Goal: Information Seeking & Learning: Check status

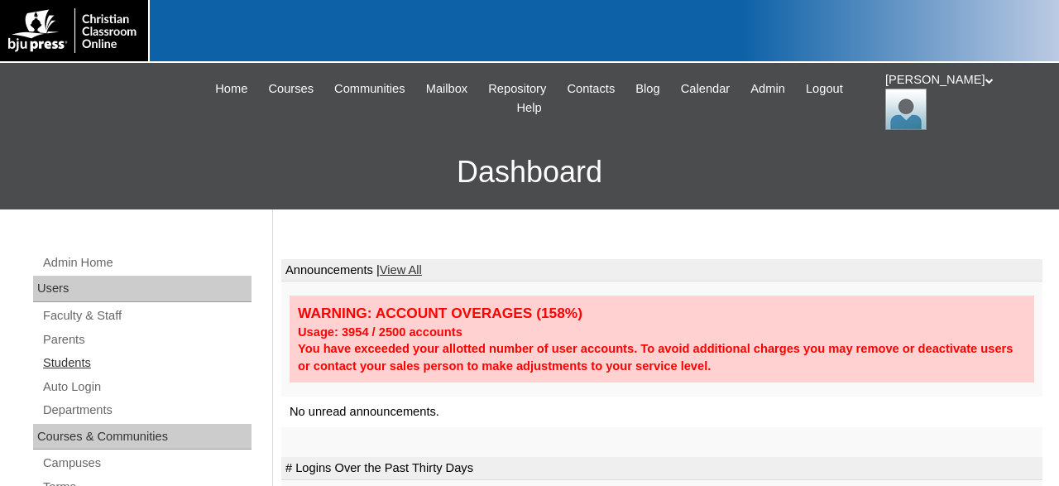
click at [75, 363] on link "Students" at bounding box center [146, 362] width 210 height 21
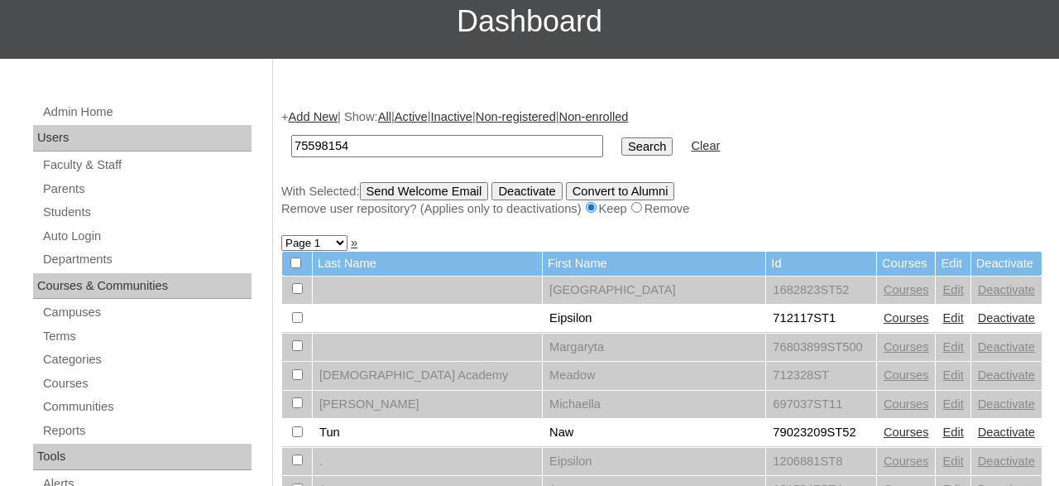
scroll to position [172, 0]
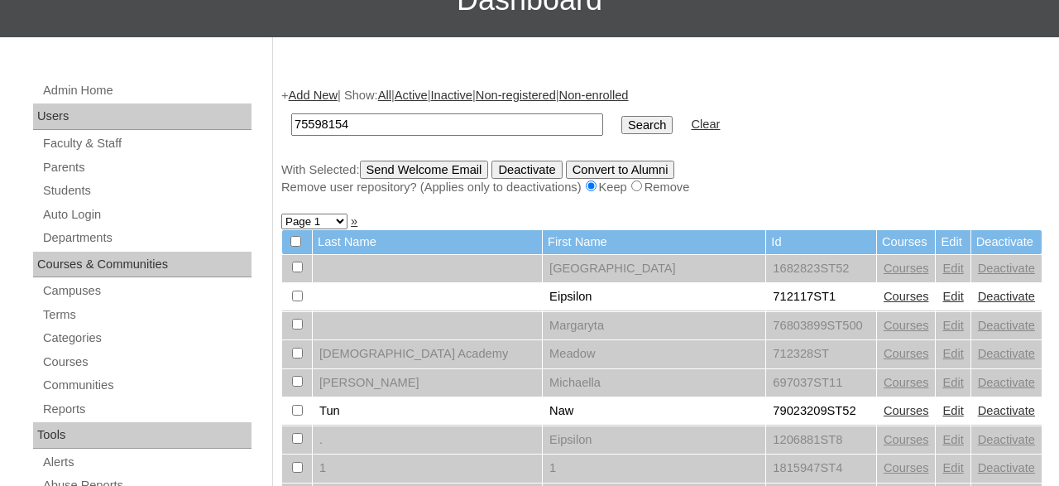
type input "75598154"
click at [883, 302] on link "Courses" at bounding box center [905, 296] width 45 height 13
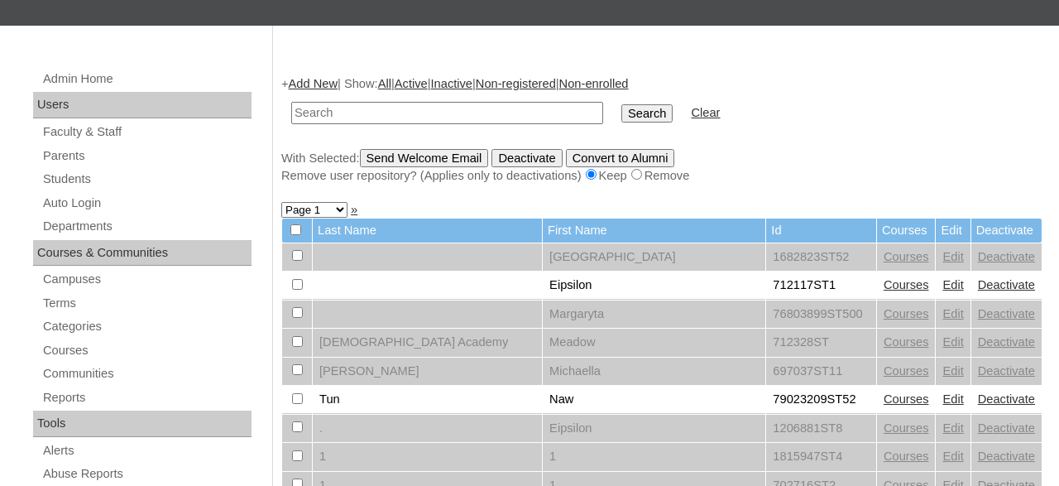
scroll to position [344, 0]
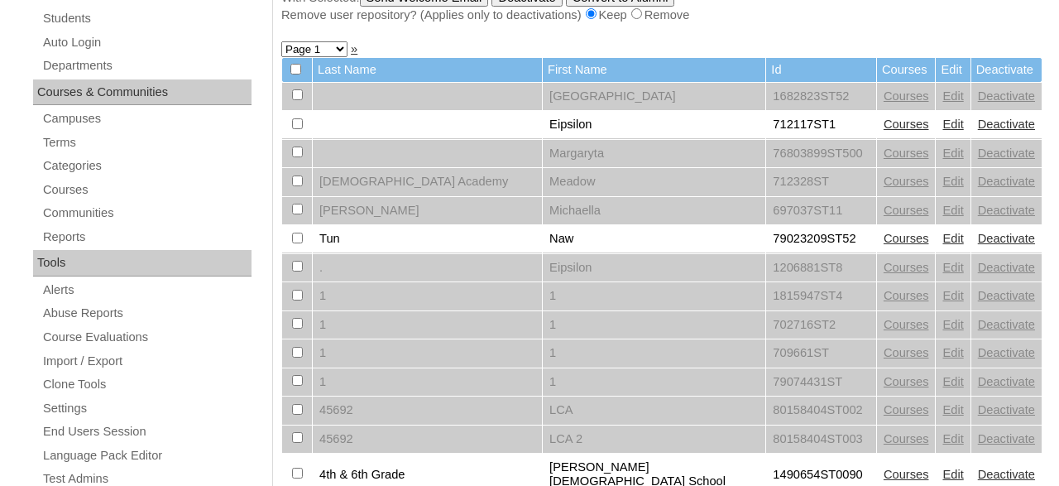
click at [883, 244] on link "Courses" at bounding box center [905, 238] width 45 height 13
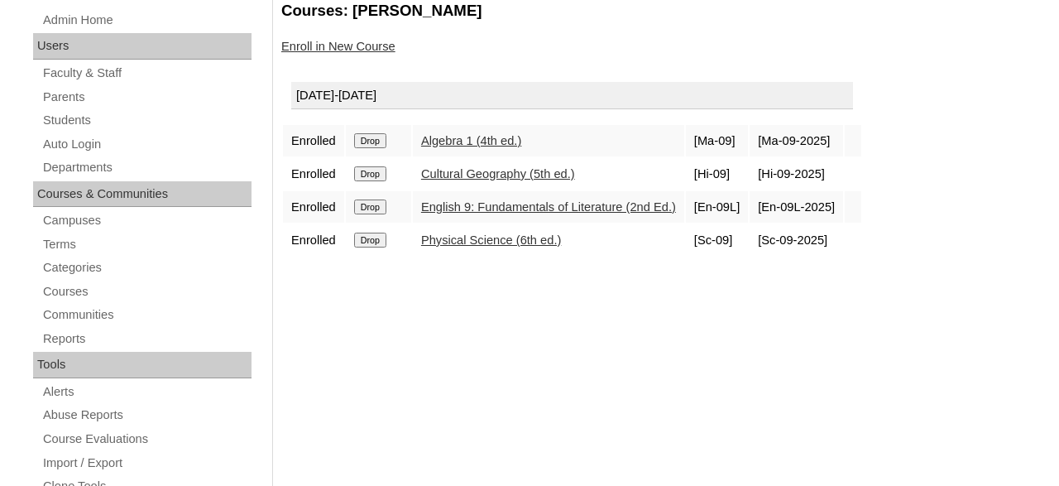
scroll to position [258, 0]
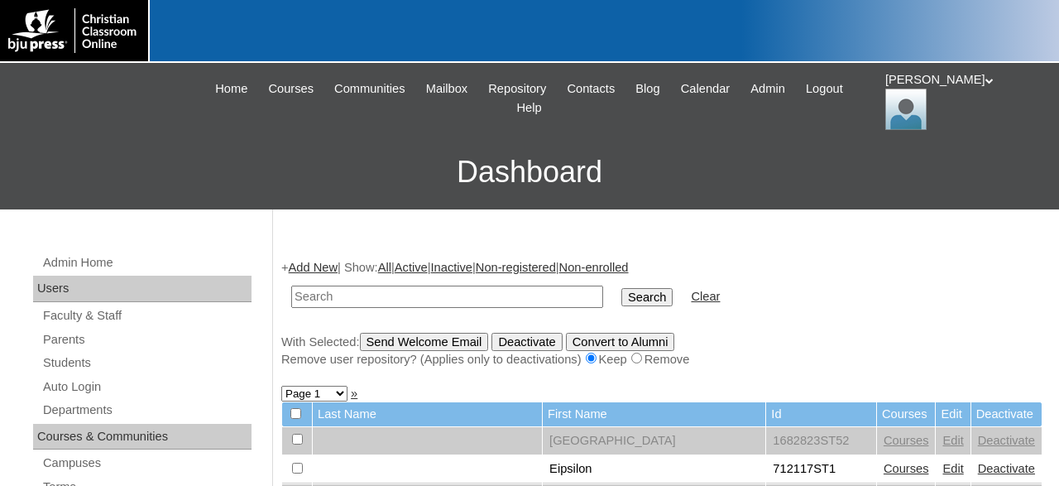
scroll to position [53, 0]
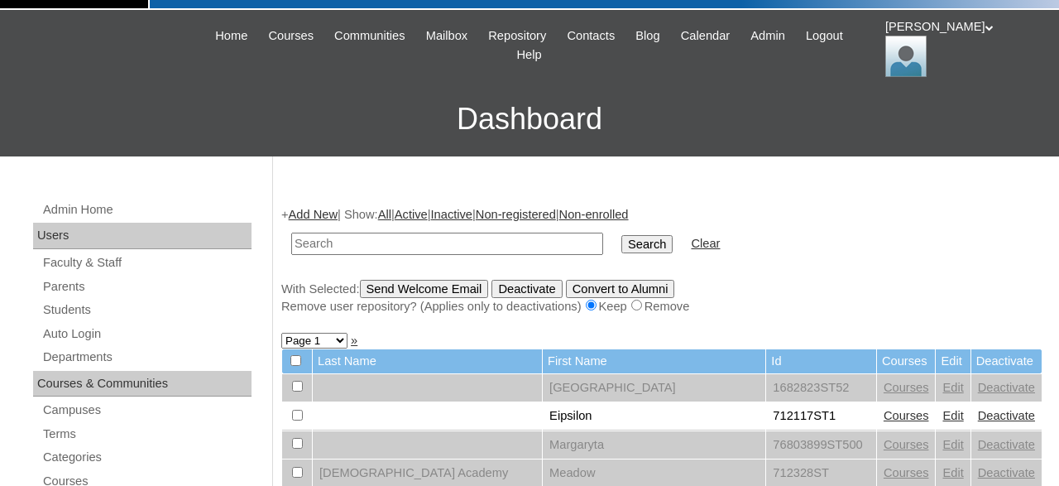
click at [985, 31] on icon at bounding box center [989, 28] width 8 height 6
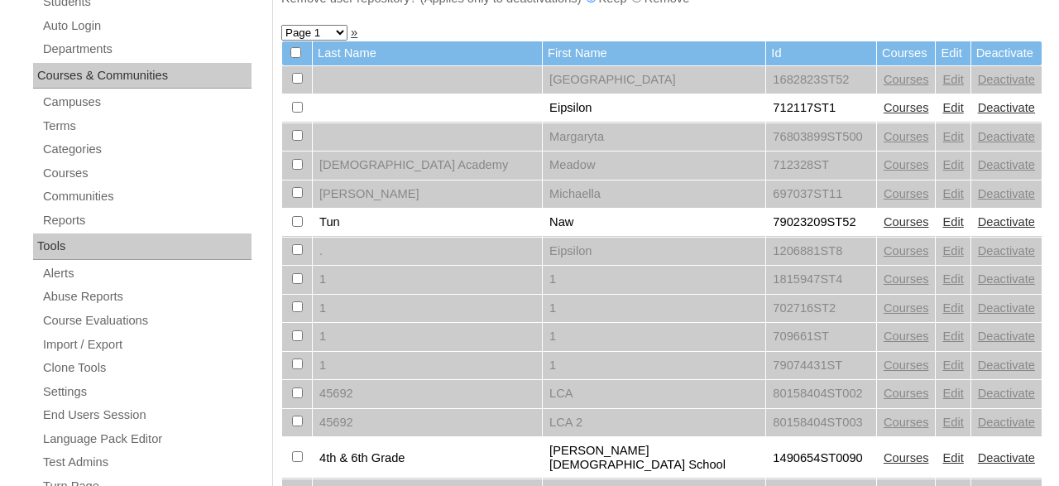
scroll to position [397, 0]
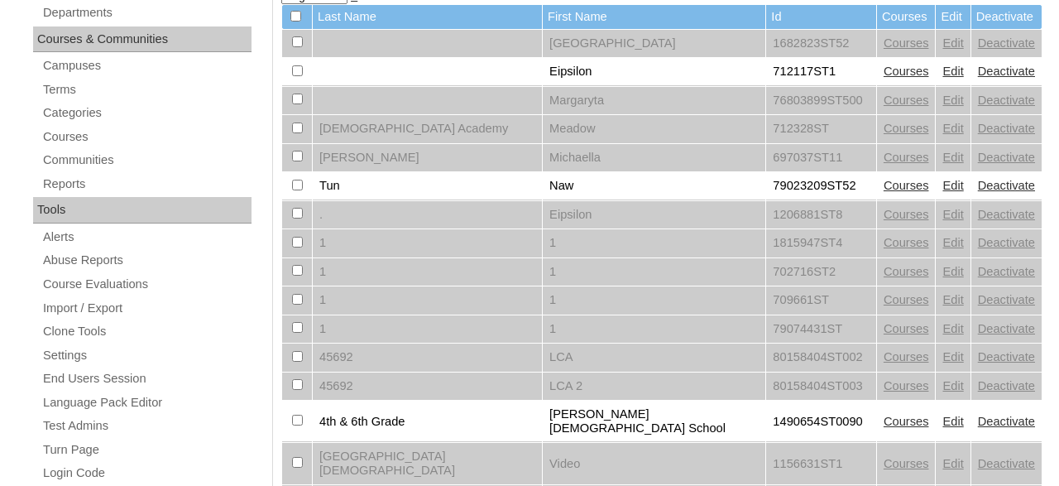
click at [883, 189] on link "Courses" at bounding box center [905, 185] width 45 height 13
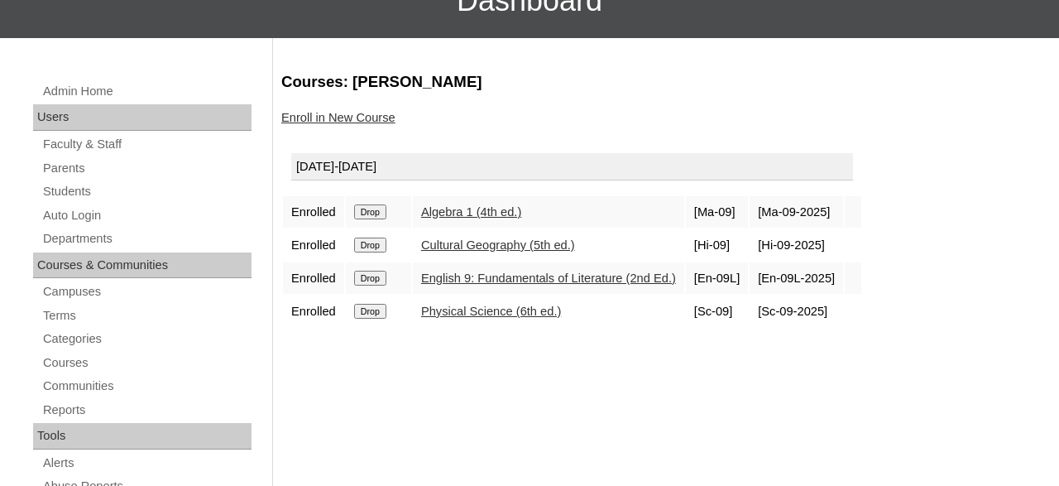
scroll to position [172, 0]
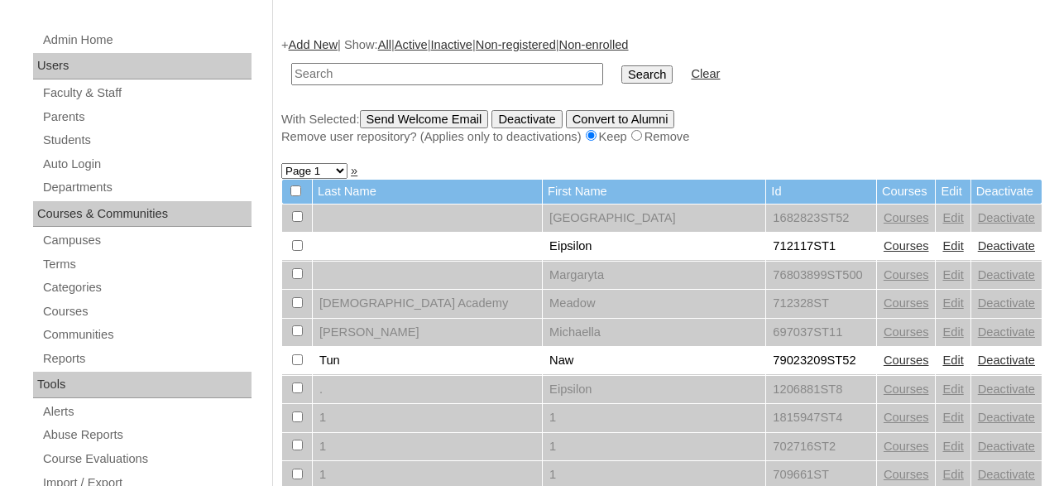
scroll to position [225, 0]
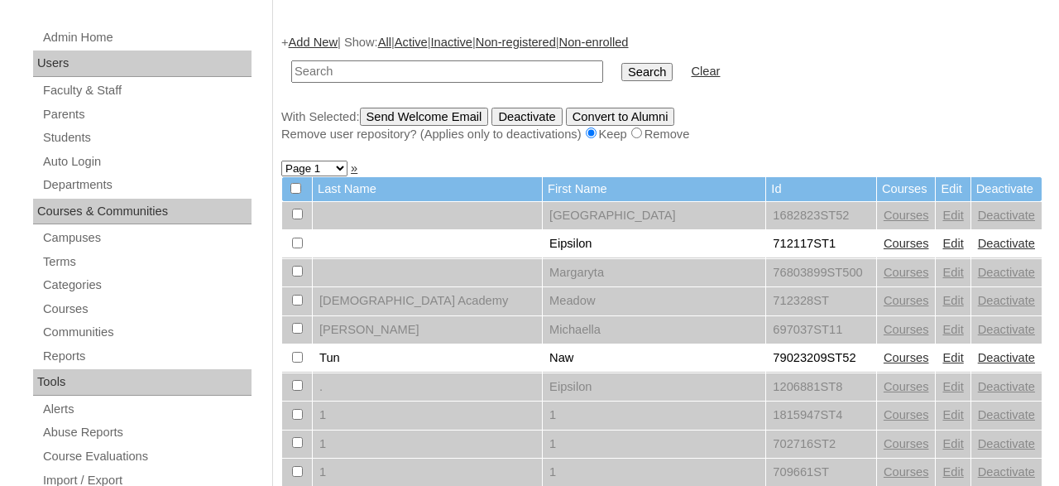
click at [499, 69] on input "text" at bounding box center [447, 71] width 312 height 22
type input "75598154"
click at [621, 63] on input "Search" at bounding box center [646, 72] width 51 height 18
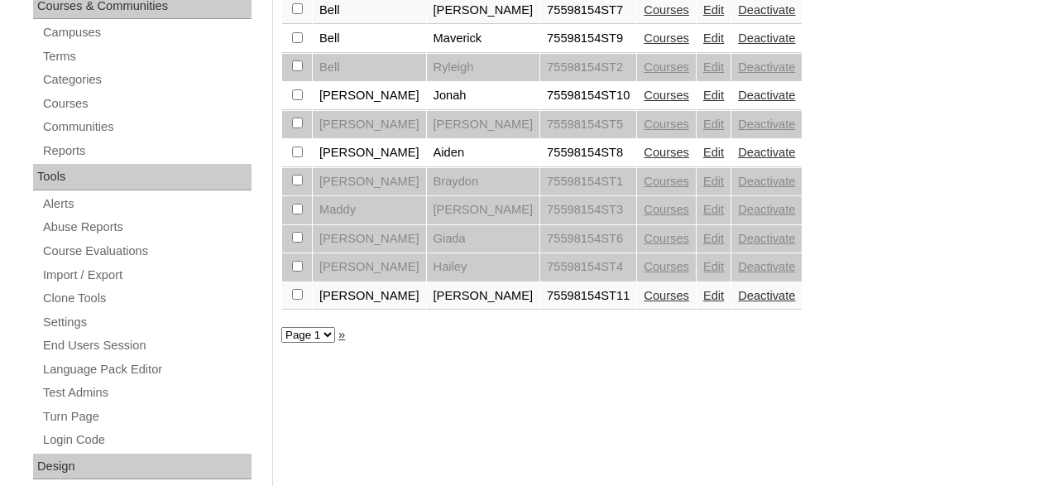
scroll to position [344, 0]
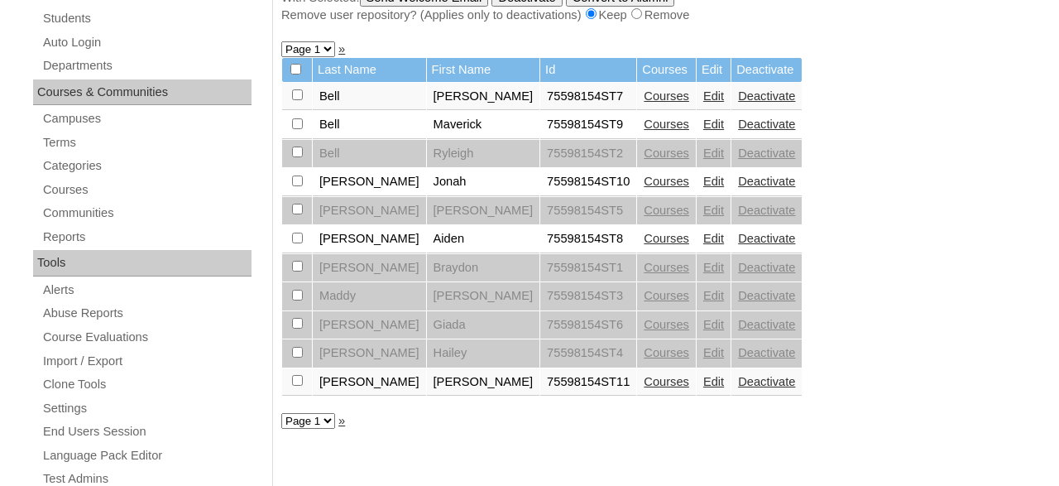
click at [644, 131] on link "Courses" at bounding box center [666, 123] width 45 height 13
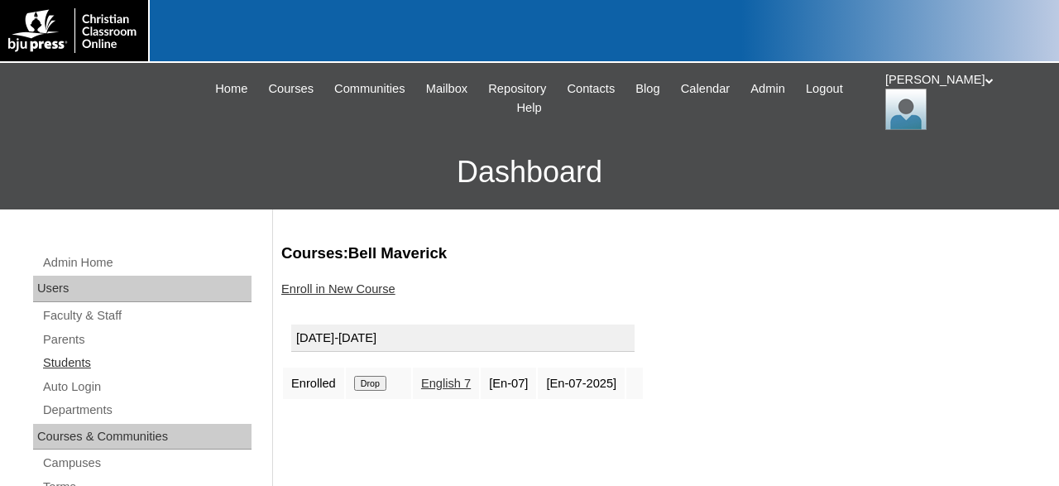
click at [69, 361] on link "Students" at bounding box center [146, 362] width 210 height 21
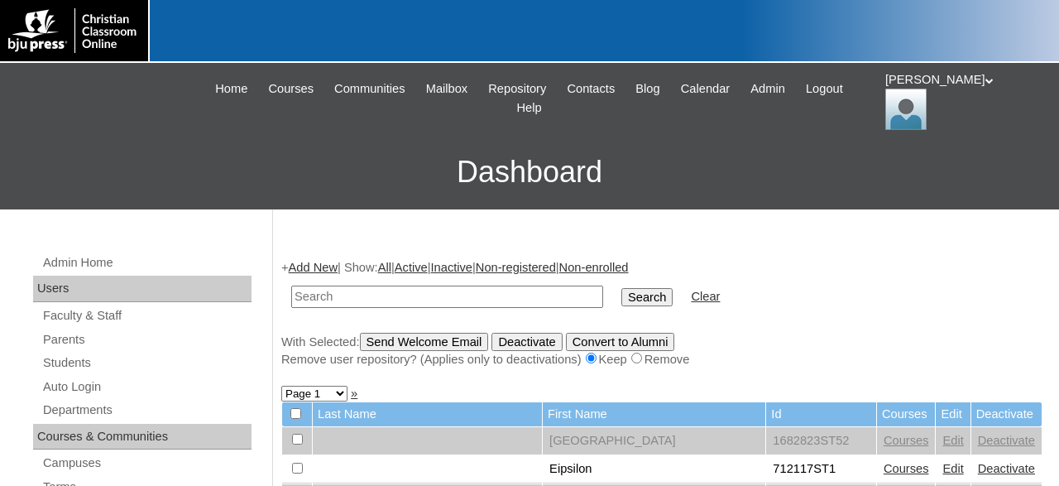
click at [457, 291] on input "text" at bounding box center [447, 296] width 312 height 22
type input "500043860"
click at [621, 288] on input "Search" at bounding box center [646, 297] width 51 height 18
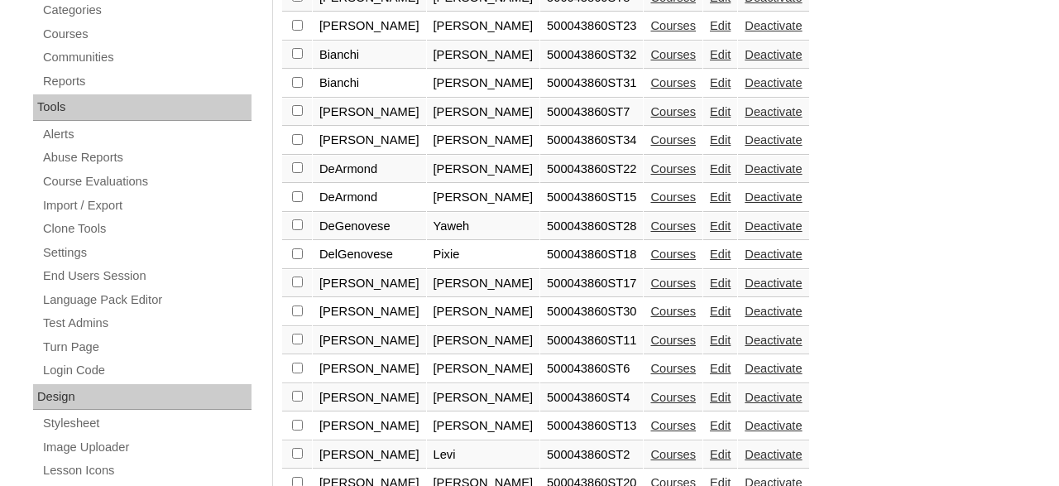
scroll to position [516, 0]
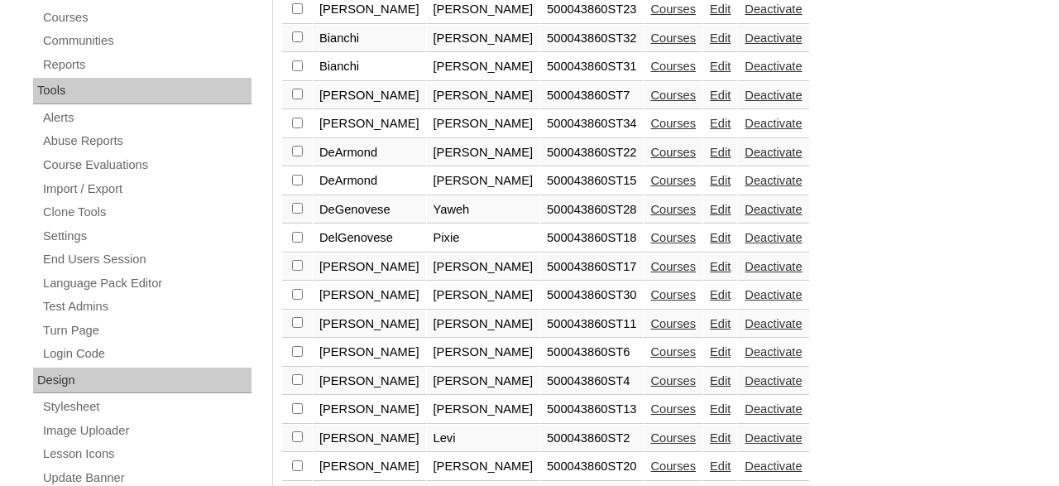
click at [710, 214] on link "Edit" at bounding box center [720, 209] width 21 height 13
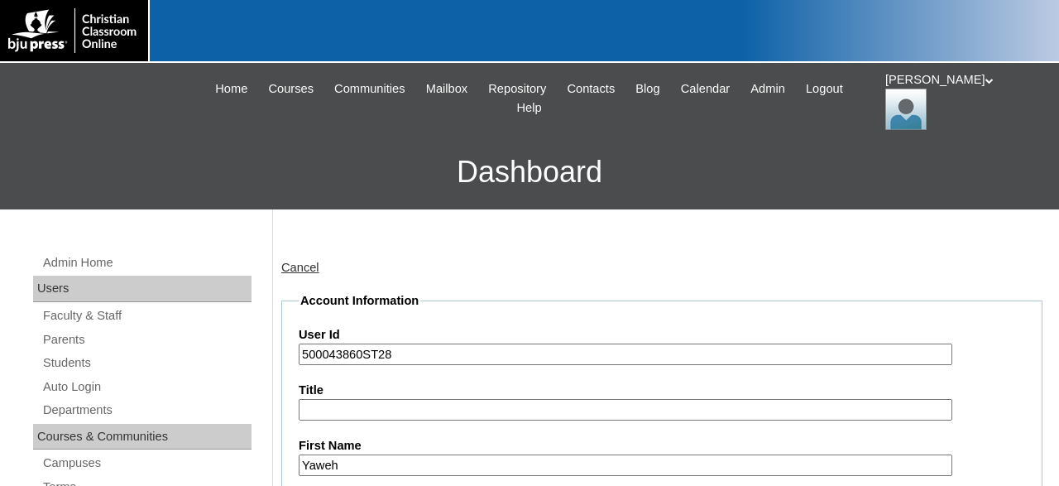
click at [985, 84] on icon at bounding box center [989, 81] width 8 height 6
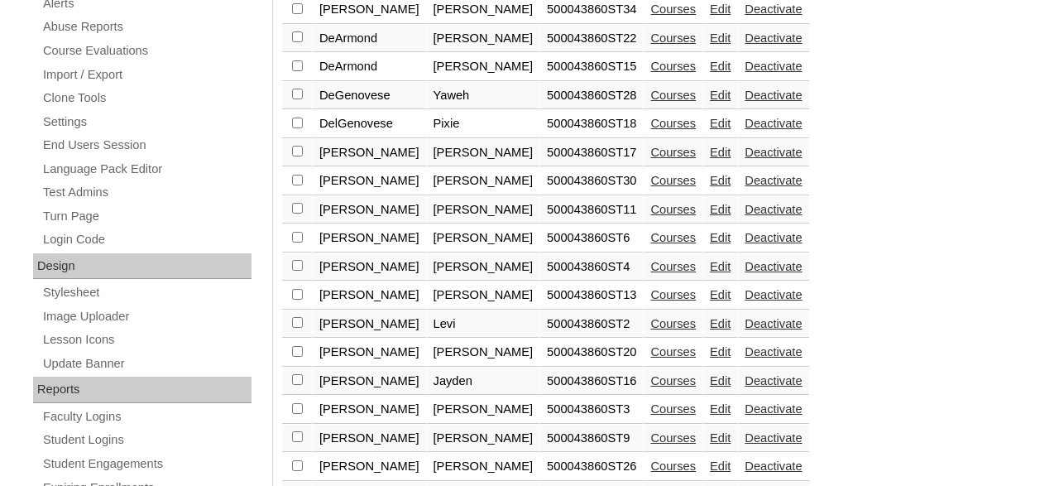
scroll to position [655, 0]
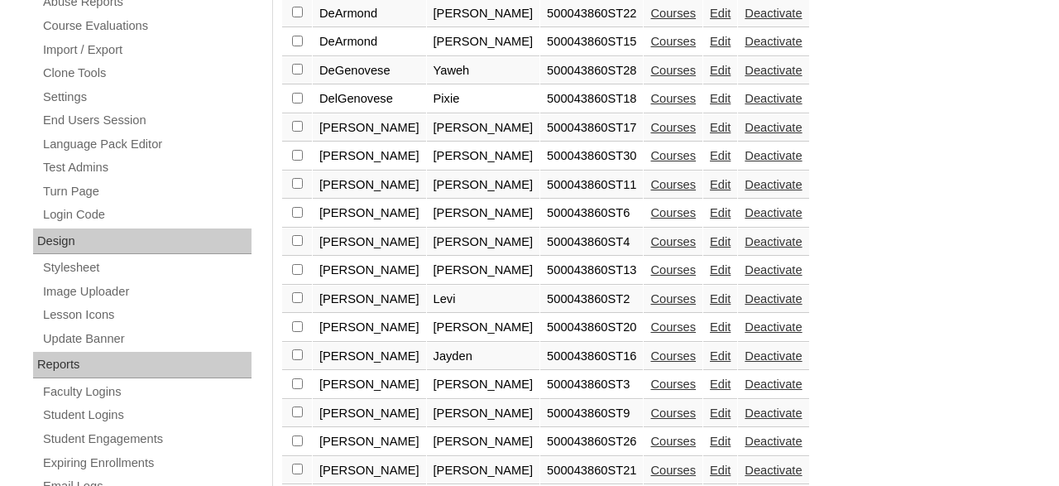
click at [650, 76] on link "Courses" at bounding box center [672, 70] width 45 height 13
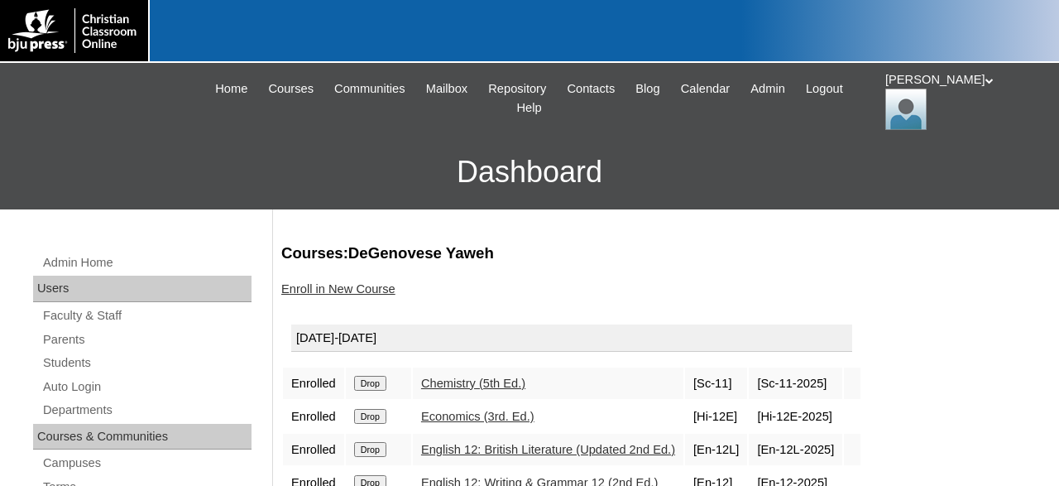
click at [929, 89] on div "[PERSON_NAME] My Profile My Settings Logout" at bounding box center [963, 100] width 157 height 59
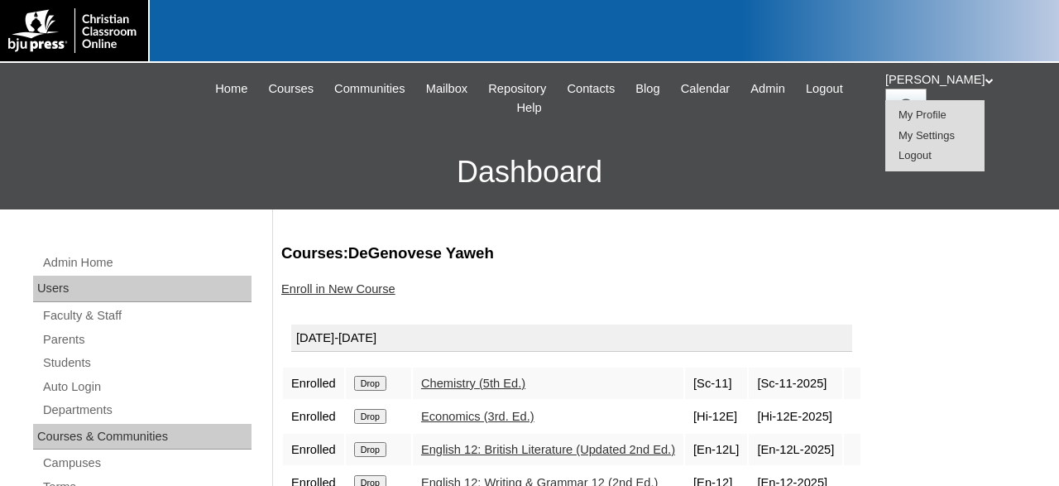
click at [927, 157] on span "Logout" at bounding box center [914, 155] width 33 height 12
